Goal: Information Seeking & Learning: Learn about a topic

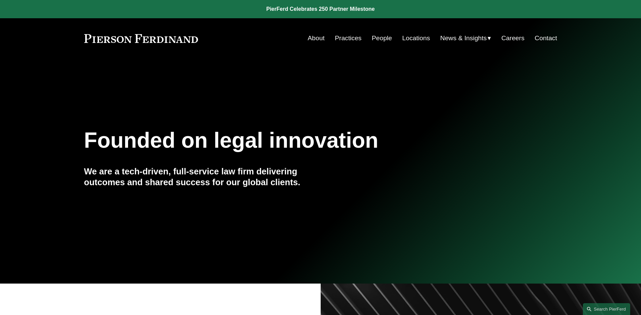
click at [381, 36] on link "People" at bounding box center [382, 38] width 20 height 13
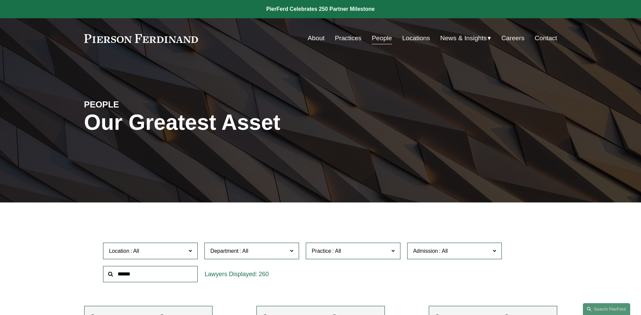
scroll to position [156, 0]
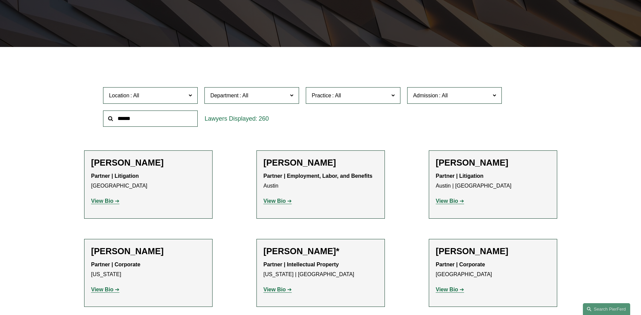
click at [147, 120] on input "text" at bounding box center [150, 119] width 95 height 17
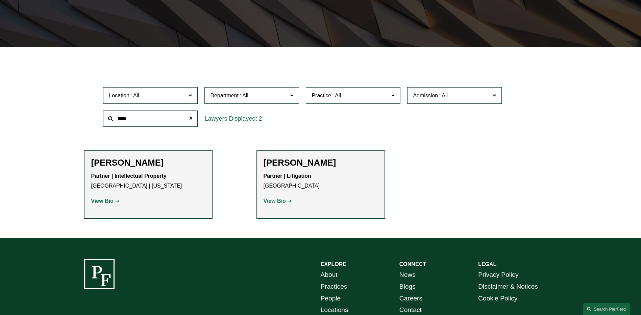
click at [147, 120] on input "****" at bounding box center [150, 119] width 95 height 17
type input "****"
click at [103, 201] on strong "View Bio" at bounding box center [102, 201] width 22 height 6
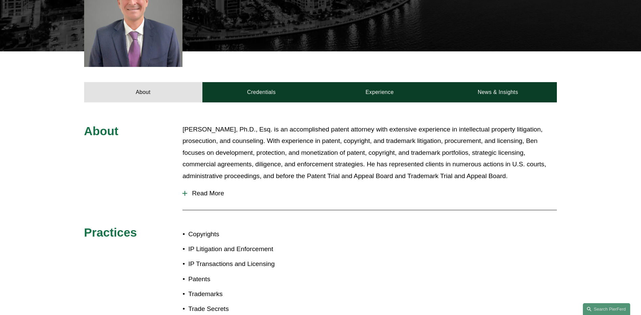
scroll to position [237, 0]
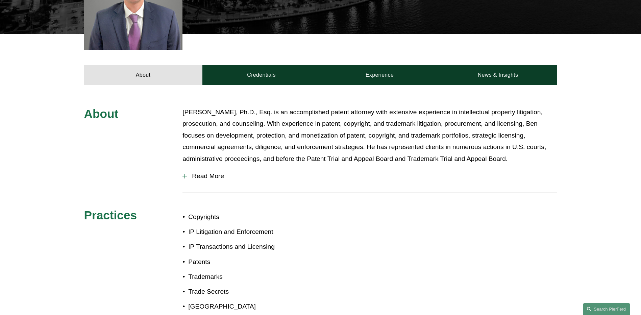
click at [197, 177] on span "Read More" at bounding box center [372, 175] width 370 height 7
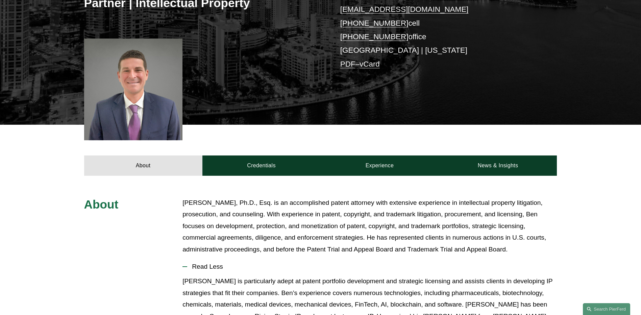
scroll to position [138, 0]
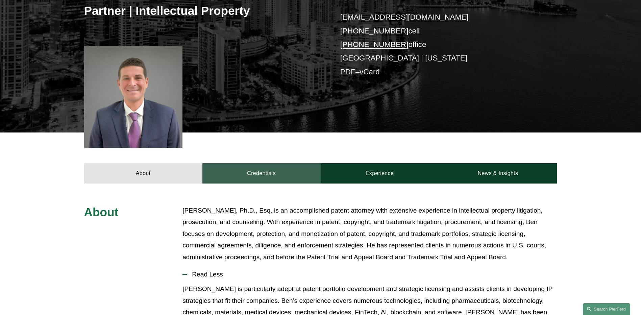
click at [259, 175] on link "Credentials" at bounding box center [262, 173] width 118 height 20
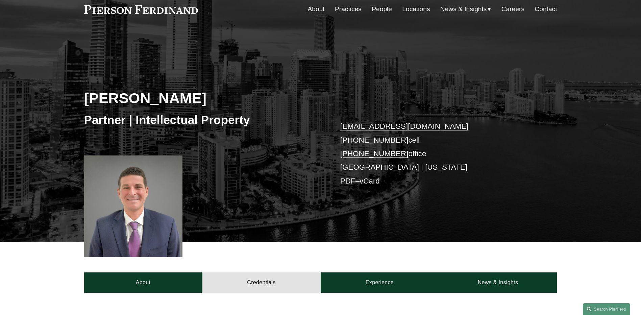
scroll to position [0, 0]
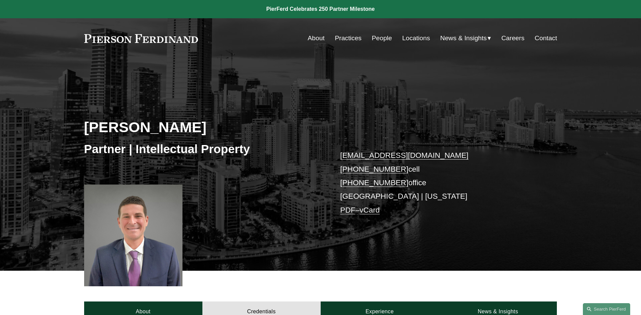
click at [382, 38] on link "People" at bounding box center [382, 38] width 20 height 13
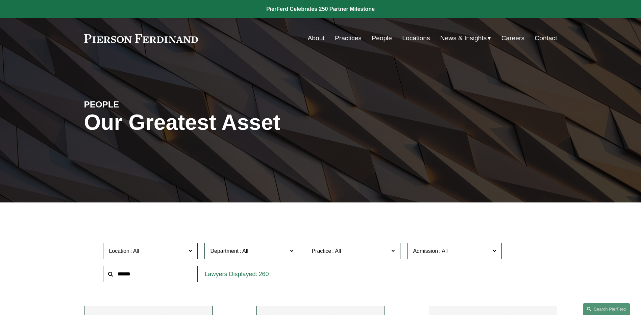
click at [147, 274] on input "text" at bounding box center [150, 274] width 95 height 17
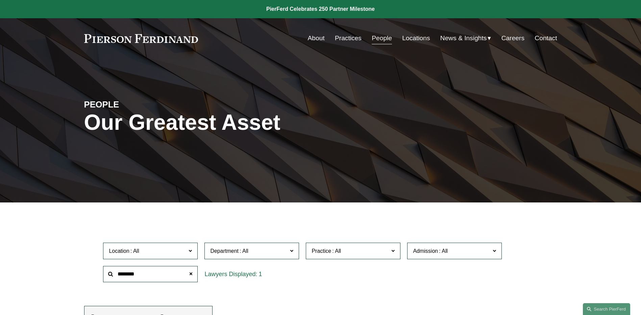
type input "********"
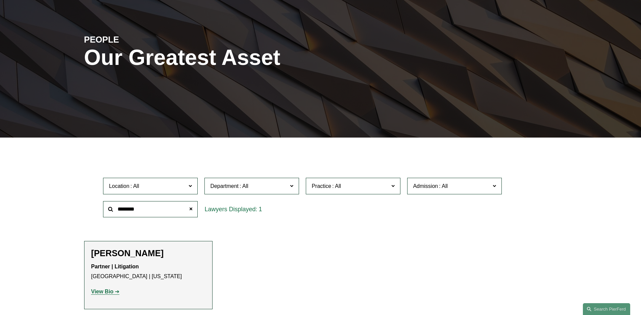
scroll to position [98, 0]
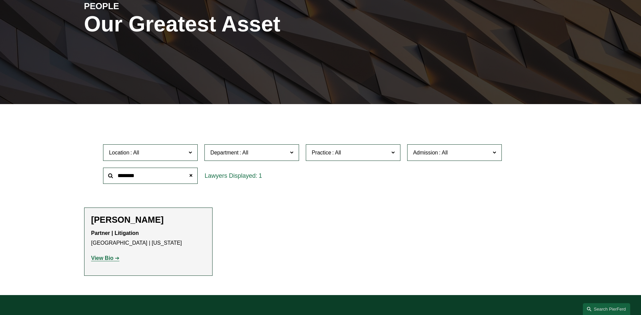
click at [100, 259] on strong "View Bio" at bounding box center [102, 258] width 22 height 6
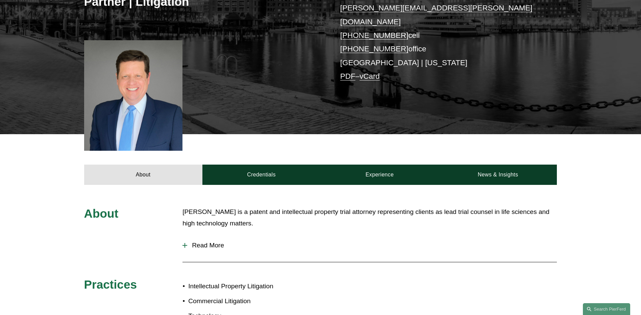
scroll to position [211, 0]
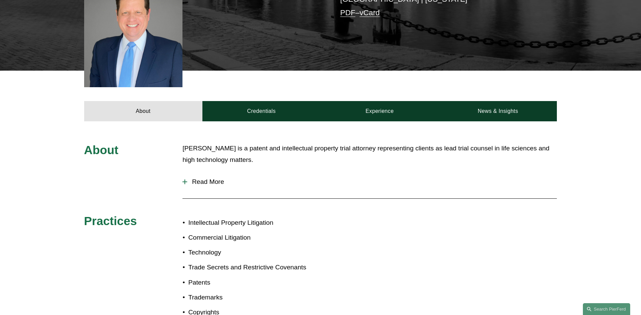
click at [195, 178] on span "Read More" at bounding box center [372, 181] width 370 height 7
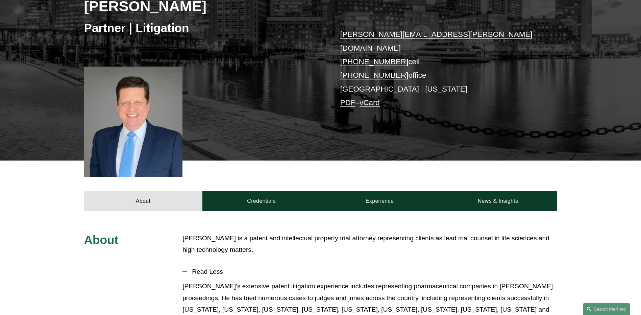
scroll to position [0, 0]
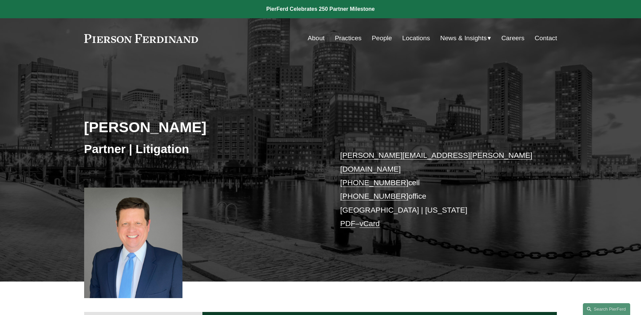
click at [377, 38] on link "People" at bounding box center [382, 38] width 20 height 13
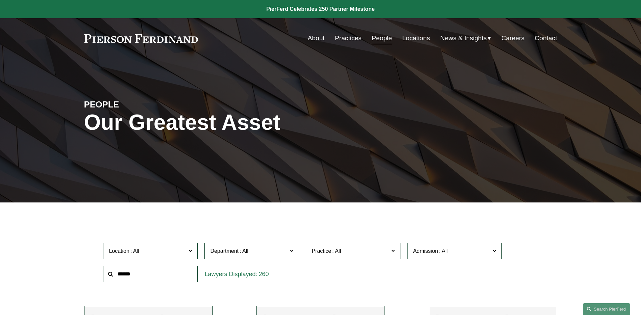
click at [147, 276] on input "text" at bounding box center [150, 274] width 95 height 17
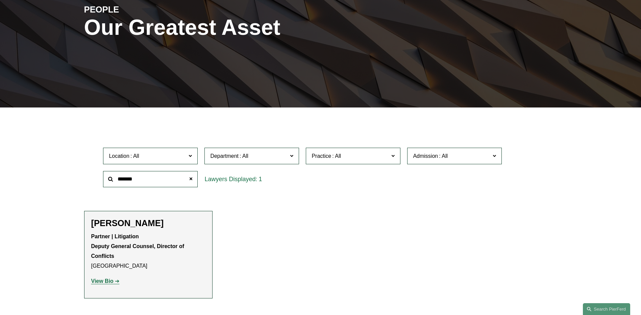
scroll to position [112, 0]
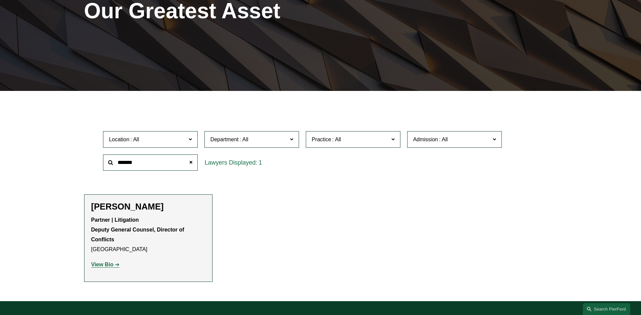
type input "*******"
click at [99, 266] on strong "View Bio" at bounding box center [102, 265] width 22 height 6
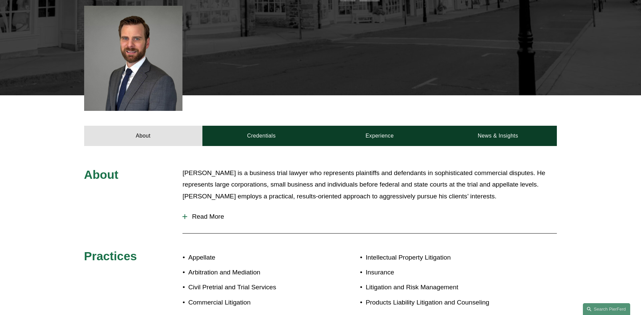
scroll to position [270, 0]
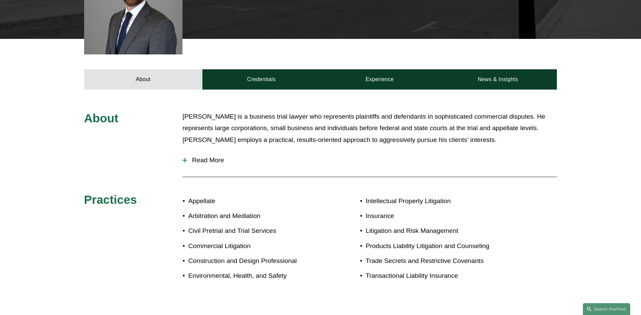
click at [188, 157] on span "Read More" at bounding box center [372, 160] width 370 height 7
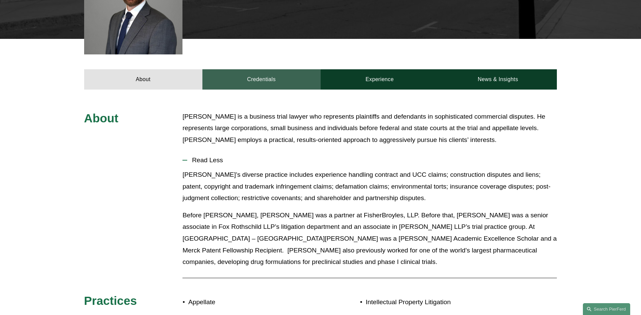
click at [256, 74] on link "Credentials" at bounding box center [262, 79] width 118 height 20
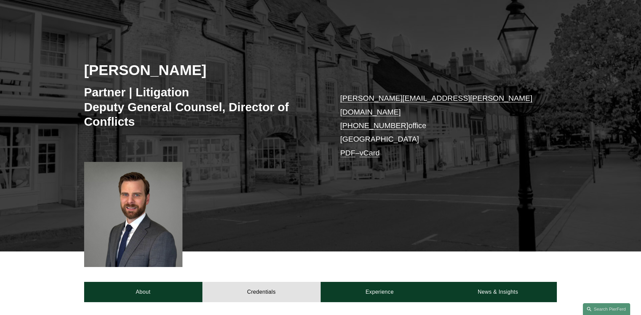
scroll to position [0, 0]
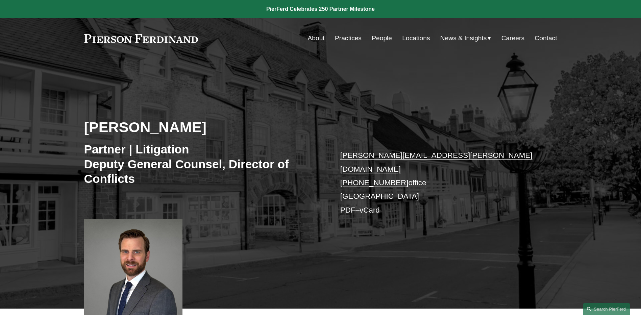
click at [376, 37] on link "People" at bounding box center [382, 38] width 20 height 13
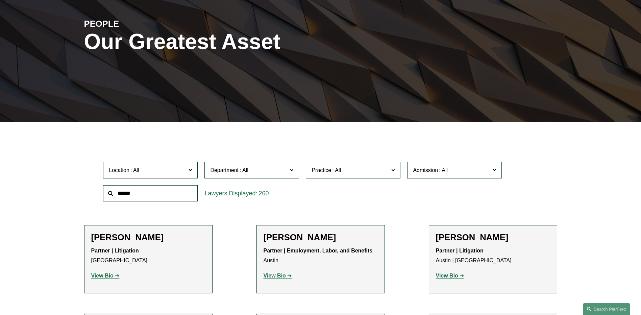
scroll to position [81, 0]
click at [125, 192] on input "text" at bounding box center [150, 193] width 95 height 17
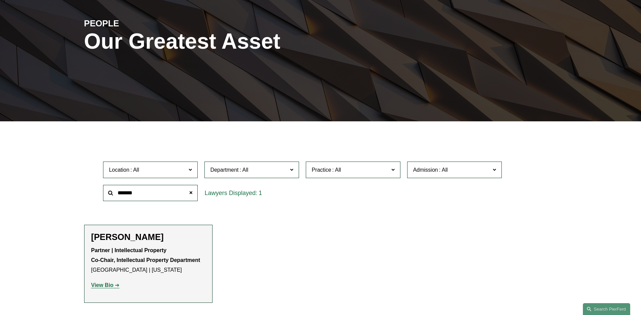
type input "*******"
click at [105, 284] on strong "View Bio" at bounding box center [102, 285] width 22 height 6
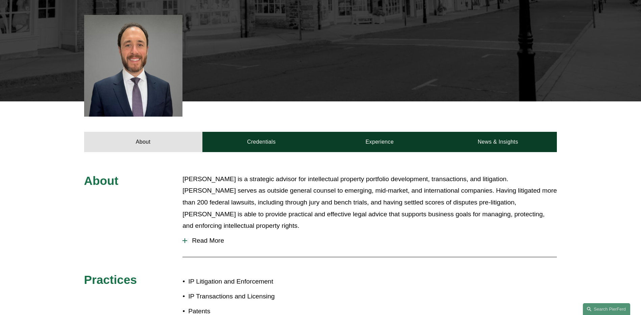
scroll to position [218, 0]
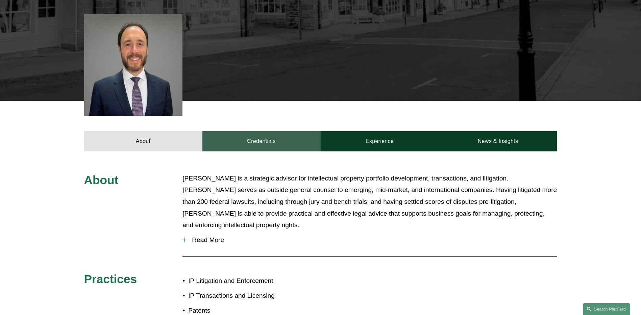
click at [273, 136] on link "Credentials" at bounding box center [262, 141] width 118 height 20
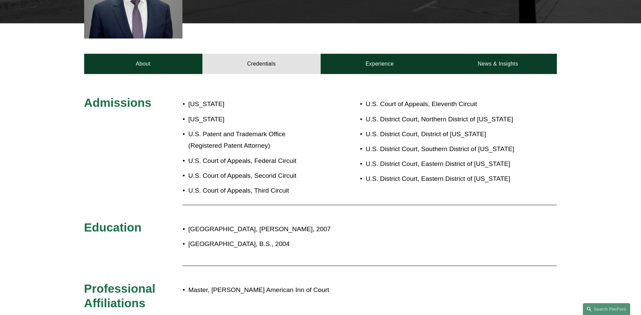
scroll to position [266, 0]
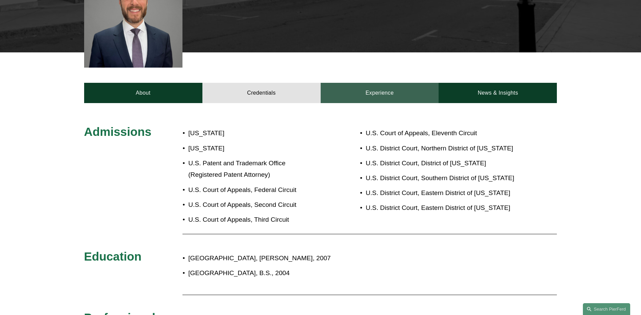
click at [384, 89] on link "Experience" at bounding box center [380, 93] width 118 height 20
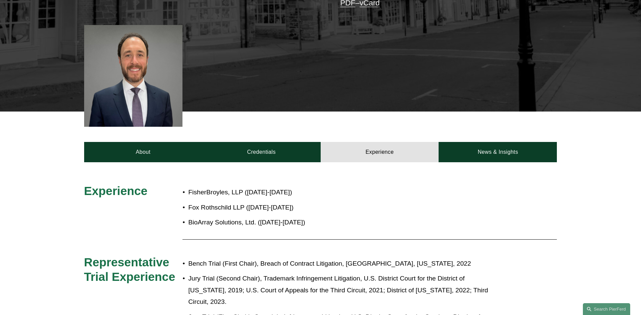
scroll to position [193, 0]
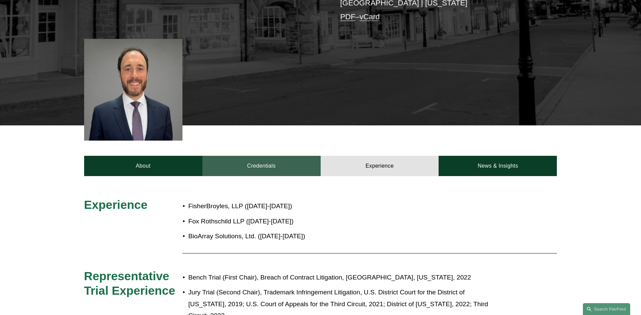
click at [273, 160] on link "Credentials" at bounding box center [262, 166] width 118 height 20
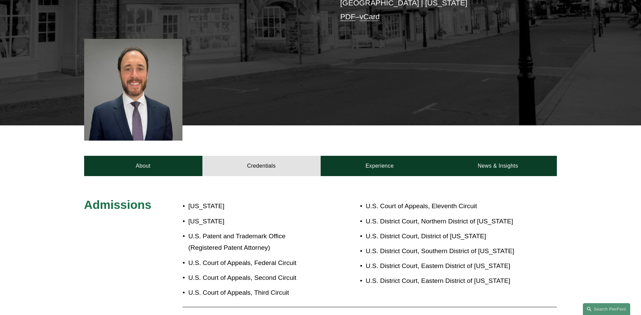
scroll to position [206, 0]
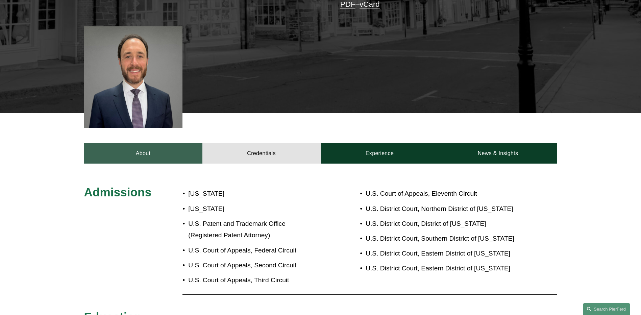
click at [143, 149] on link "About" at bounding box center [143, 153] width 118 height 20
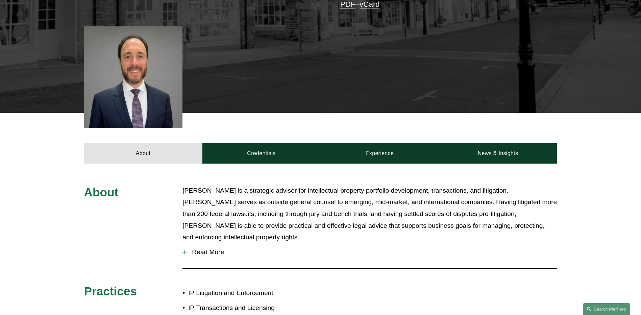
click at [201, 249] on span "Read More" at bounding box center [372, 252] width 370 height 7
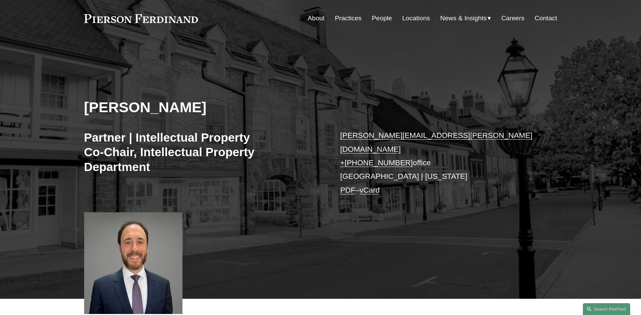
scroll to position [0, 0]
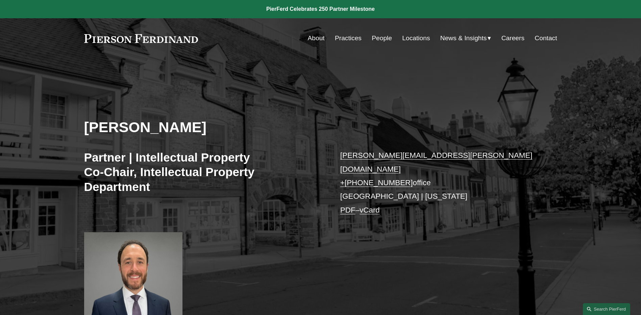
click at [315, 36] on link "About" at bounding box center [316, 38] width 17 height 13
click at [342, 39] on link "Practices" at bounding box center [348, 38] width 27 height 13
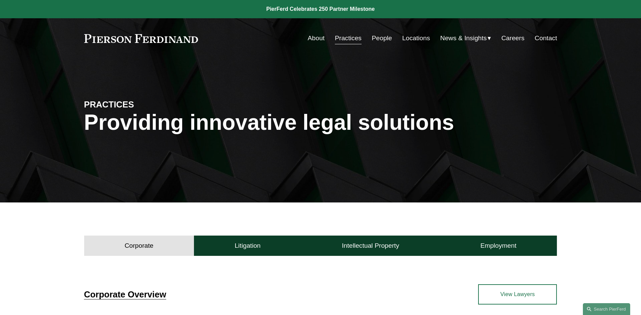
click at [384, 36] on link "People" at bounding box center [382, 38] width 20 height 13
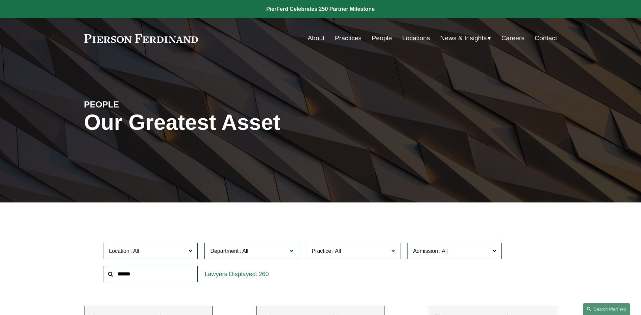
click at [168, 276] on input "text" at bounding box center [150, 274] width 95 height 17
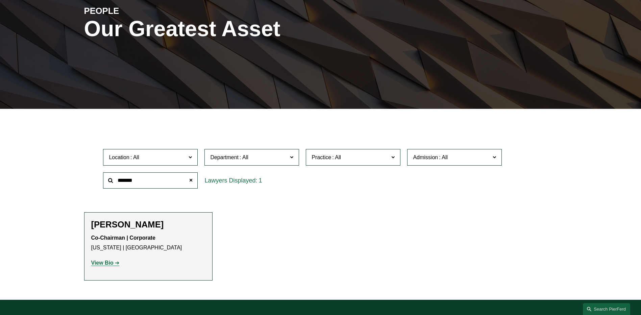
scroll to position [101, 0]
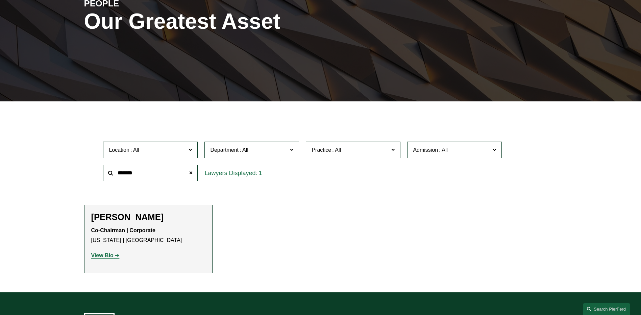
click at [107, 257] on strong "View Bio" at bounding box center [102, 256] width 22 height 6
drag, startPoint x: 154, startPoint y: 176, endPoint x: 88, endPoint y: 176, distance: 65.9
click at [88, 176] on div "Location All Atlanta Austin Boston Charlotte Chicago Cincinnati Cleveland Colum…" at bounding box center [320, 161] width 473 height 46
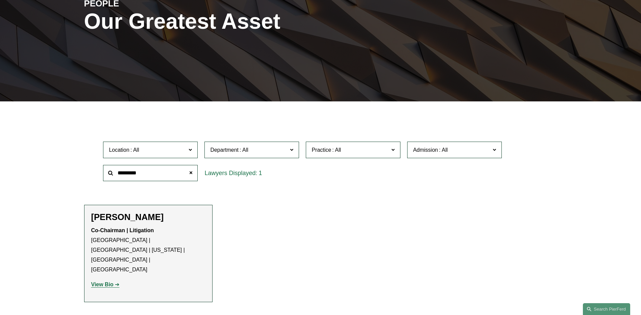
type input "*********"
click at [108, 282] on strong "View Bio" at bounding box center [102, 285] width 22 height 6
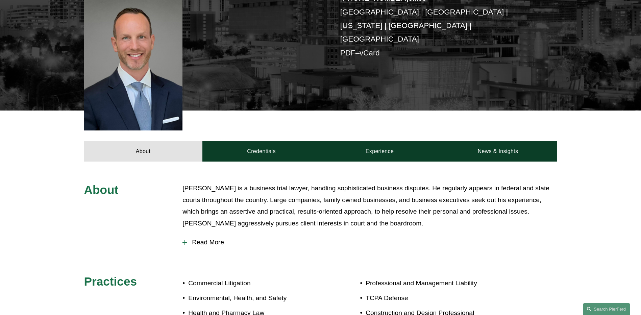
scroll to position [205, 0]
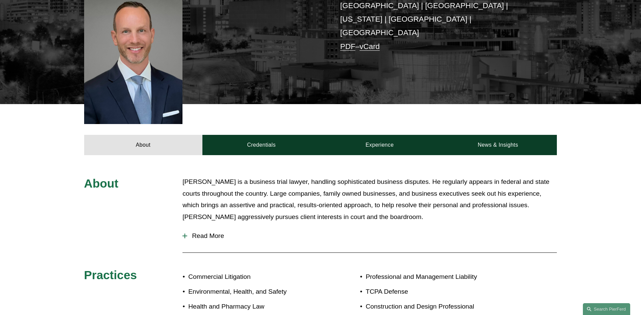
click at [197, 232] on span "Read More" at bounding box center [372, 235] width 370 height 7
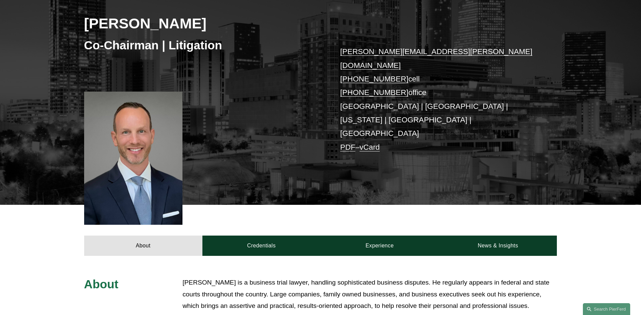
scroll to position [0, 0]
